Goal: Information Seeking & Learning: Learn about a topic

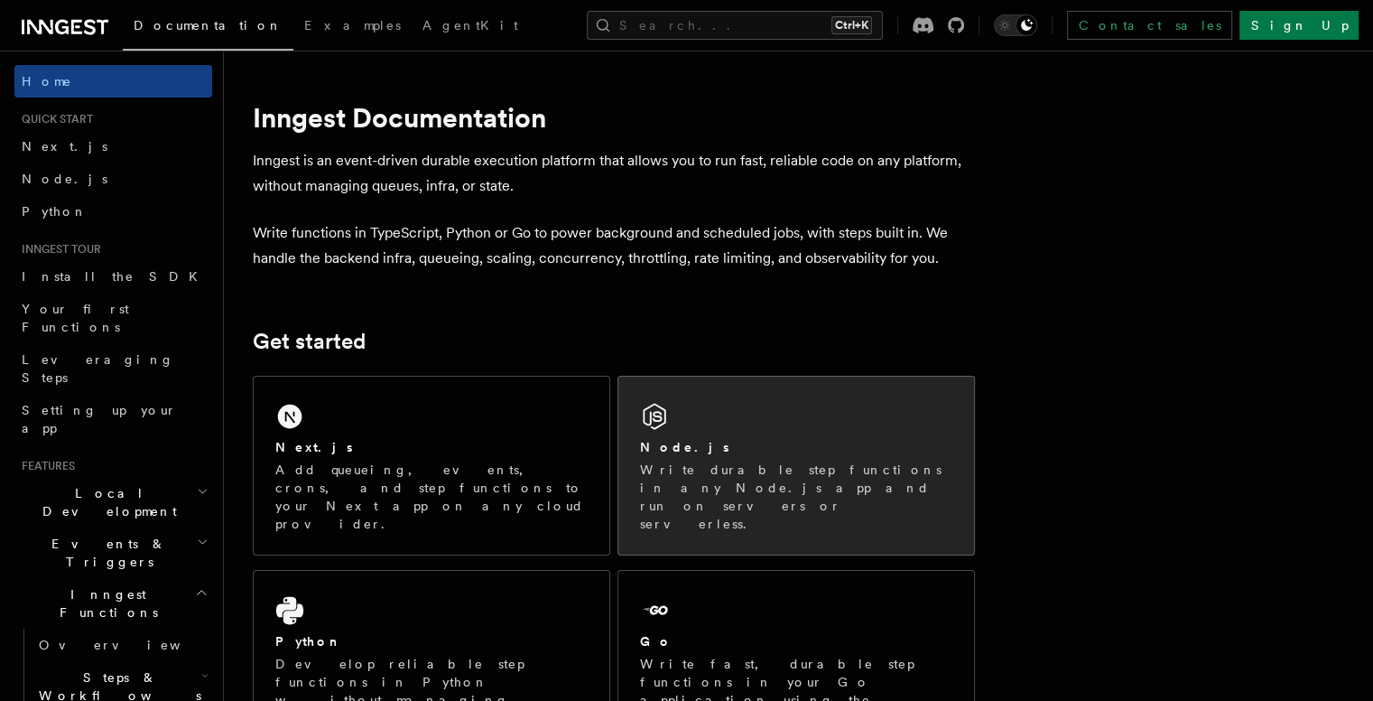
click at [703, 413] on div "Node.js Write durable step functions in any Node.js app and run on servers or s…" at bounding box center [796, 465] width 356 height 178
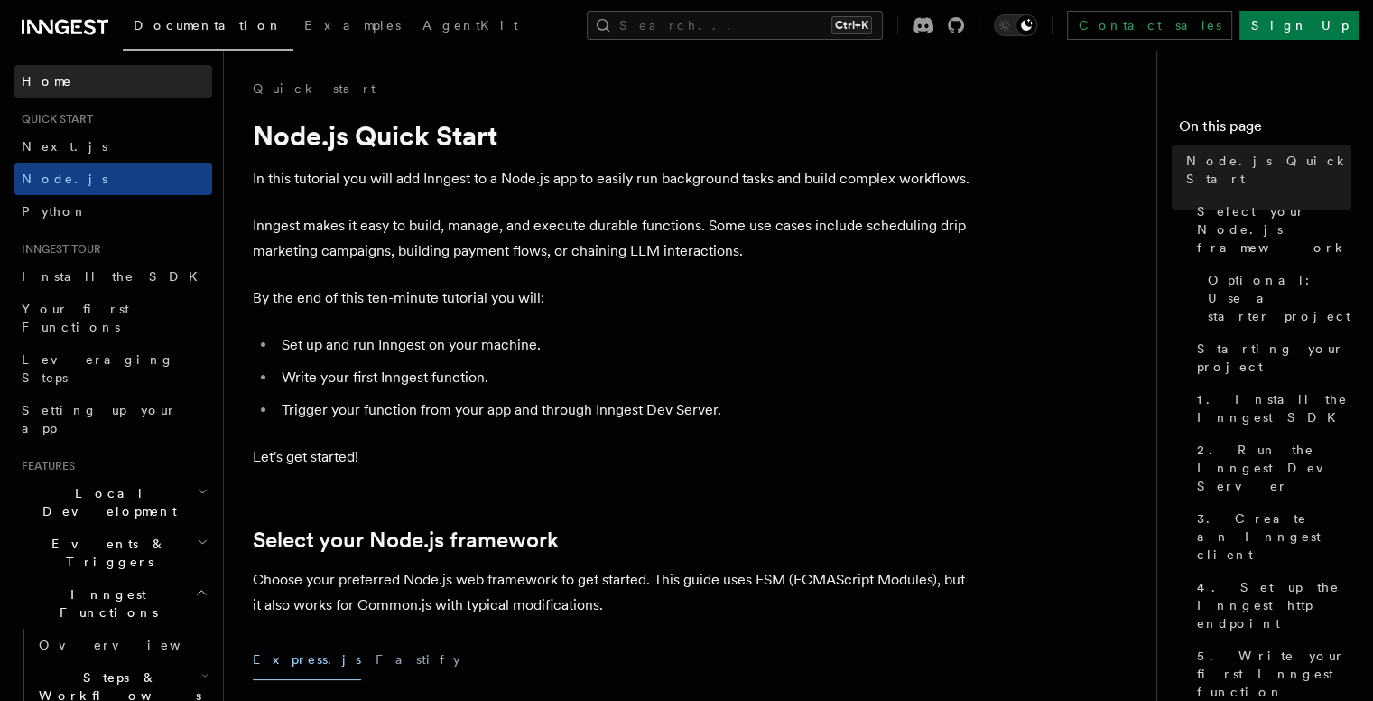
click at [59, 79] on link "Home" at bounding box center [113, 81] width 198 height 33
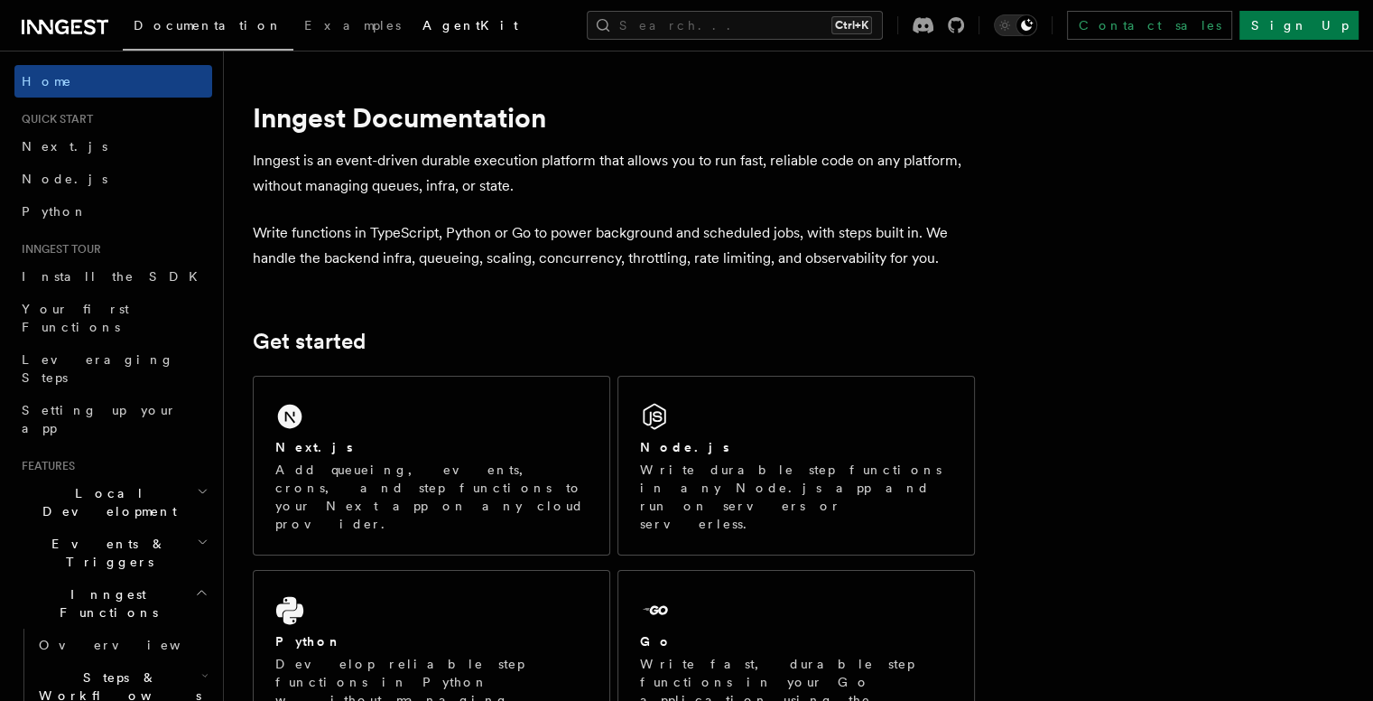
click at [423, 23] on span "AgentKit" at bounding box center [471, 25] width 96 height 14
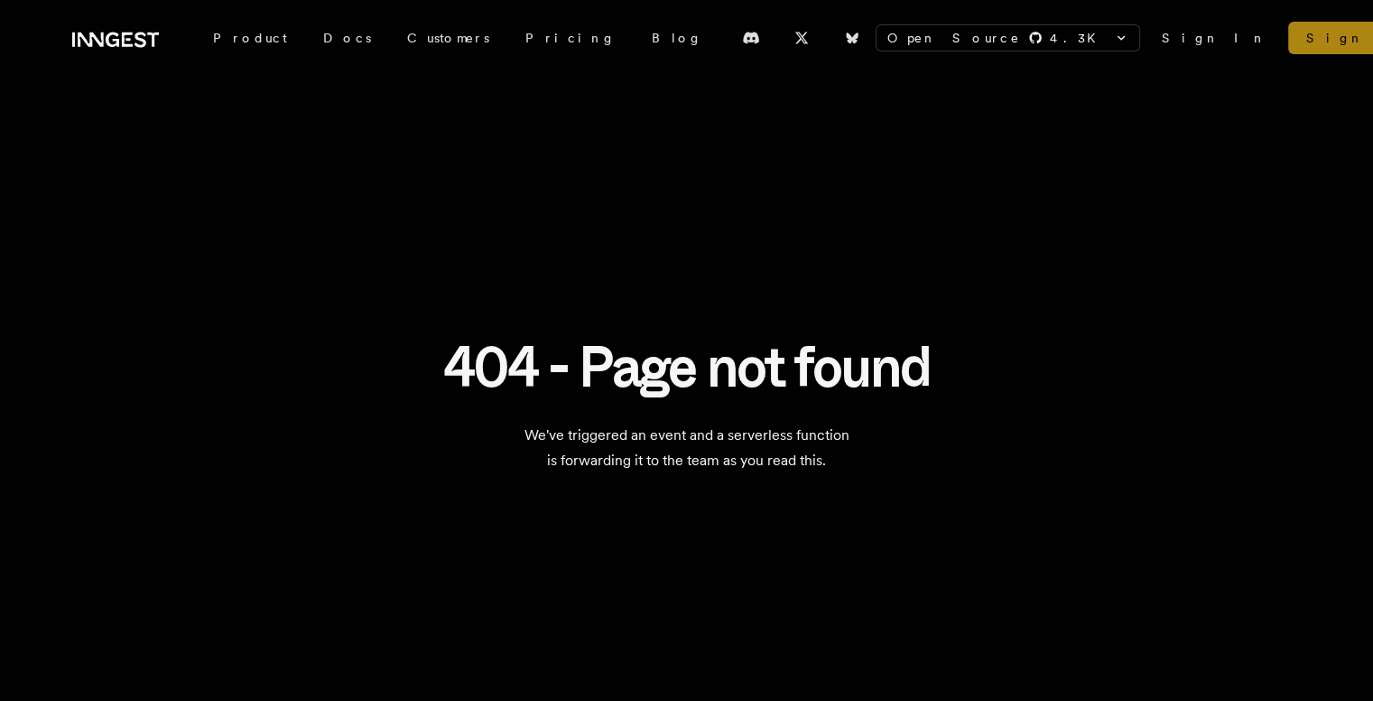
click at [1288, 41] on link "Sign Up" at bounding box center [1363, 38] width 150 height 33
